Goal: Task Accomplishment & Management: Use online tool/utility

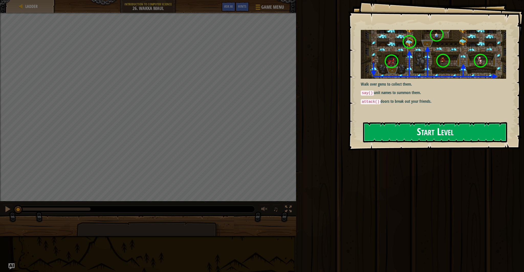
click at [384, 124] on button "Start Level" at bounding box center [435, 132] width 144 height 20
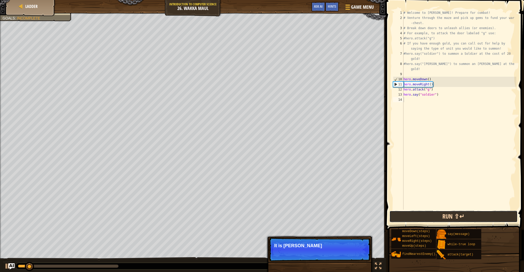
click at [472, 218] on button "Run ⇧↵" at bounding box center [454, 217] width 128 height 12
click at [465, 215] on button "Run ⇧↵" at bounding box center [454, 217] width 128 height 12
click at [475, 215] on button "Run ⇧↵" at bounding box center [454, 217] width 128 height 12
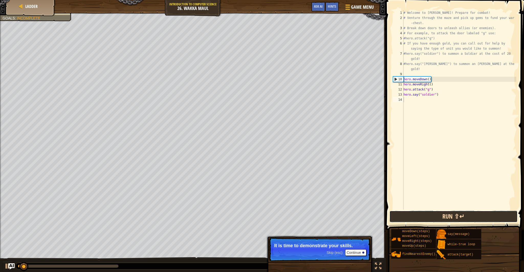
click at [475, 214] on button "Run ⇧↵" at bounding box center [454, 217] width 128 height 12
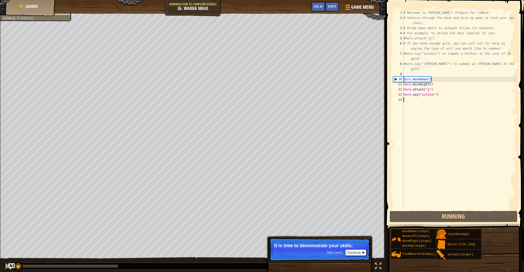
drag, startPoint x: 474, startPoint y: 214, endPoint x: 471, endPoint y: 210, distance: 5.1
click at [472, 210] on div "1 2 3 4 5 6 7 8 9 10 11 12 13 14 # Welcome to Wakka Maul! Prepare for combat! #…" at bounding box center [455, 125] width 140 height 245
click at [471, 210] on div "# Welcome to [PERSON_NAME]! Prepare for combat! # Venture through the maze and …" at bounding box center [460, 115] width 114 height 210
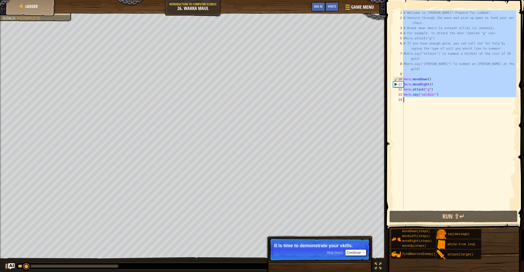
click at [471, 210] on div "# Welcome to [PERSON_NAME]! Prepare for combat! # Venture through the maze and …" at bounding box center [460, 115] width 114 height 210
type textarea "hero.say("soldier")"
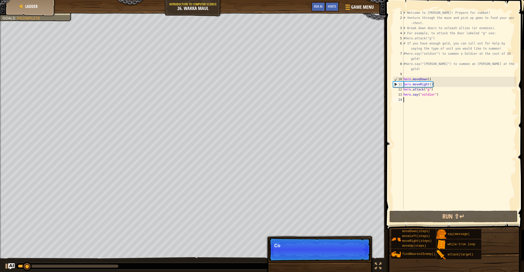
click at [471, 210] on div "# Welcome to [PERSON_NAME]! Prepare for combat! # Venture through the maze and …" at bounding box center [460, 115] width 114 height 210
click at [471, 209] on div "# Welcome to [PERSON_NAME]! Prepare for combat! # Venture through the maze and …" at bounding box center [460, 115] width 114 height 210
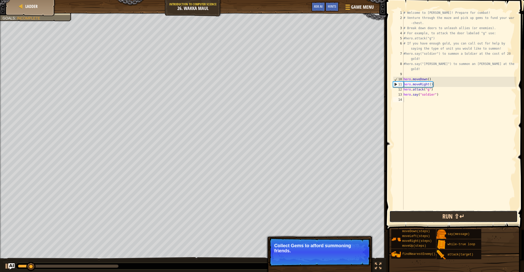
click at [476, 220] on button "Run ⇧↵" at bounding box center [454, 217] width 128 height 12
click at [476, 220] on button "Running" at bounding box center [454, 217] width 128 height 12
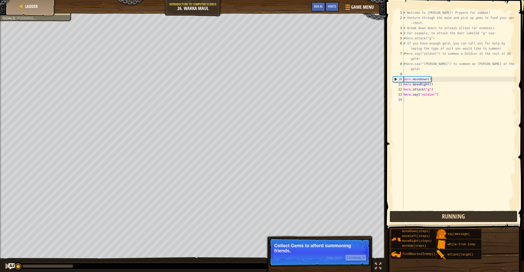
click at [476, 220] on button "Running" at bounding box center [454, 217] width 128 height 12
drag, startPoint x: 476, startPoint y: 219, endPoint x: 472, endPoint y: 218, distance: 4.0
click at [475, 219] on button "Run ⇧↵" at bounding box center [454, 217] width 128 height 12
click at [472, 215] on button "Running" at bounding box center [454, 217] width 128 height 12
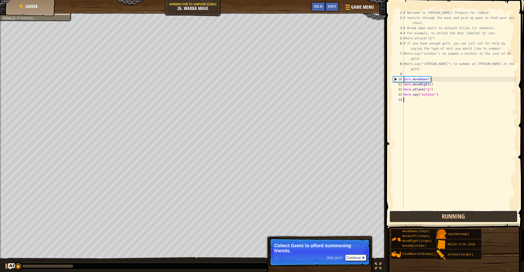
click at [471, 216] on button "Running" at bounding box center [454, 217] width 128 height 12
click at [470, 215] on button "Run ⇧↵" at bounding box center [454, 217] width 128 height 12
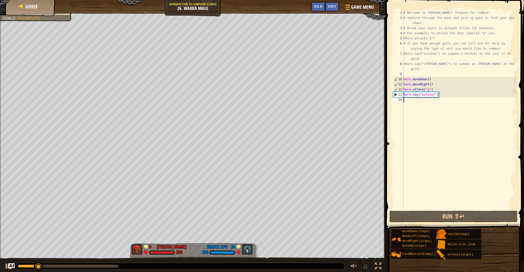
click at [39, 9] on div "Ladder" at bounding box center [30, 6] width 41 height 13
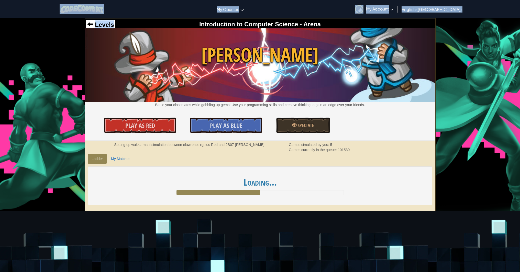
drag, startPoint x: 106, startPoint y: 2, endPoint x: 112, endPoint y: -9, distance: 11.9
click at [112, 0] on html "Toggle navigation My Courses CodeCombat Classroom Ozaria Classroom AI League Es…" at bounding box center [260, 244] width 520 height 488
